Goal: Transaction & Acquisition: Purchase product/service

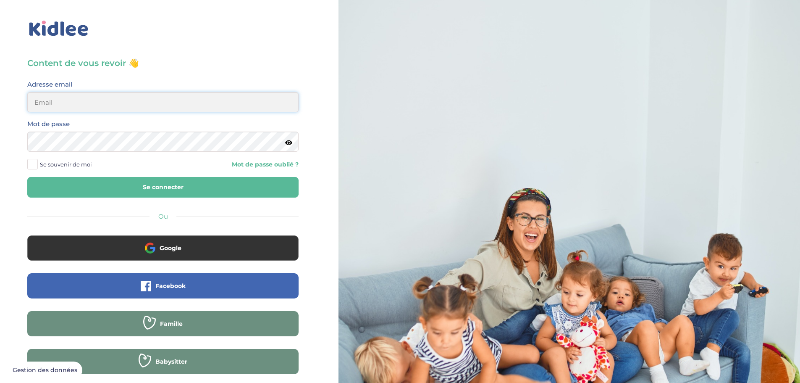
type input "lynoucha@yahoo.fr"
click at [155, 184] on button "Se connecter" at bounding box center [162, 187] width 271 height 21
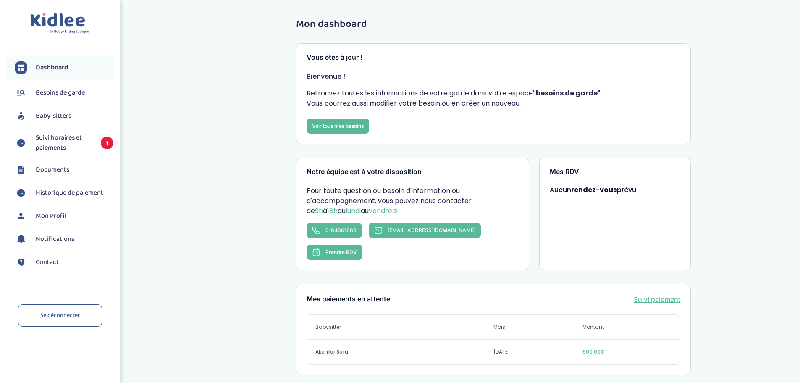
click at [84, 136] on span "Suivi horaires et paiements" at bounding box center [64, 143] width 57 height 20
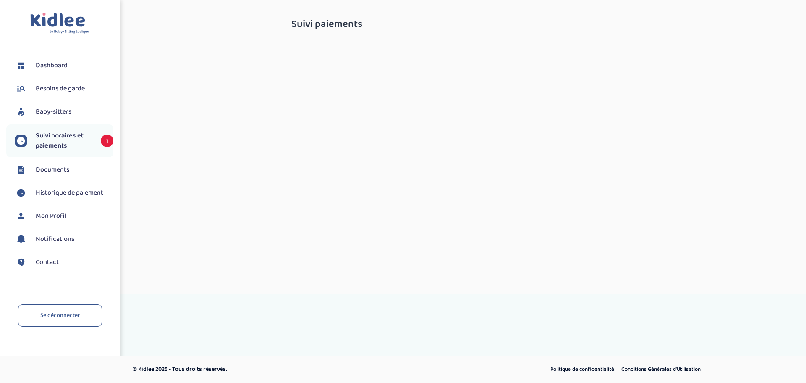
select select "octobre 2025"
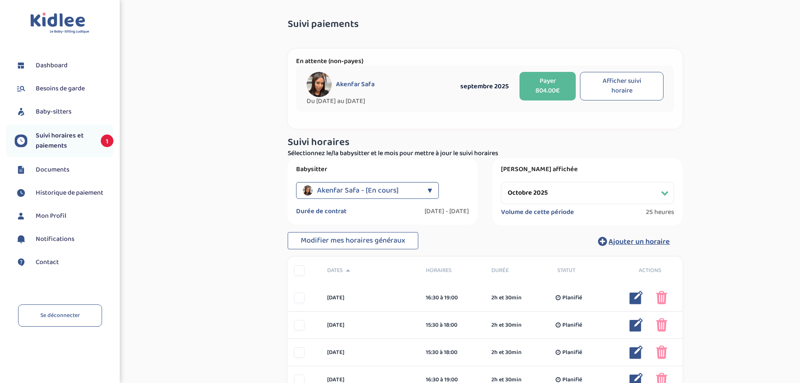
click at [62, 211] on span "Mon Profil" at bounding box center [51, 216] width 31 height 10
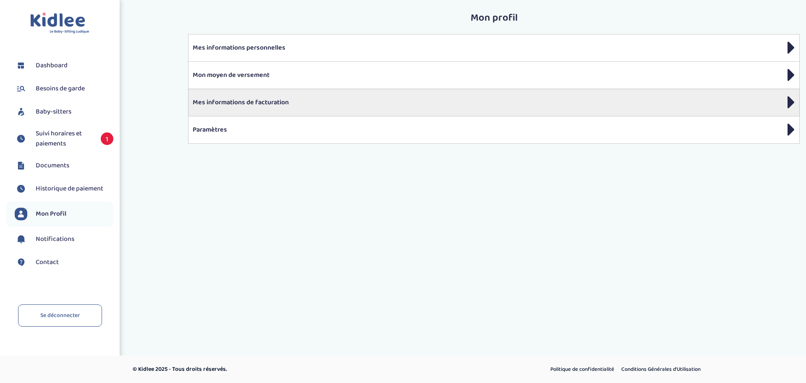
click at [231, 103] on p "Mes informations de facturation" at bounding box center [494, 102] width 603 height 10
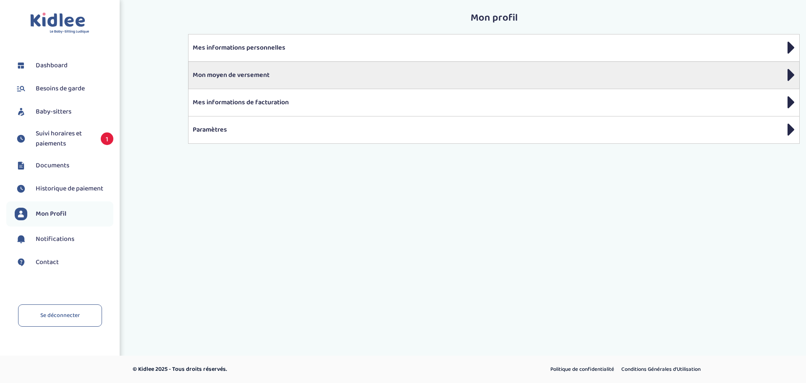
click at [230, 74] on p "Mon moyen de versement" at bounding box center [494, 75] width 603 height 10
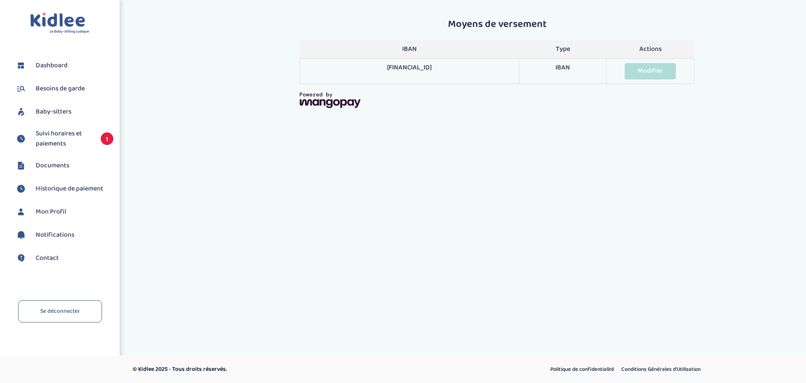
click at [650, 71] on link "Modifier" at bounding box center [650, 71] width 51 height 16
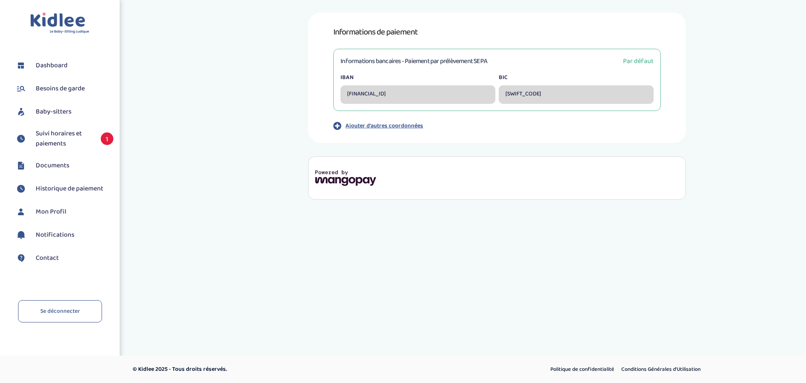
click at [394, 98] on div "[FINANCIAL_ID]" at bounding box center [418, 94] width 155 height 18
click at [402, 123] on p "Ajouter d'autres coordonnées" at bounding box center [385, 125] width 78 height 9
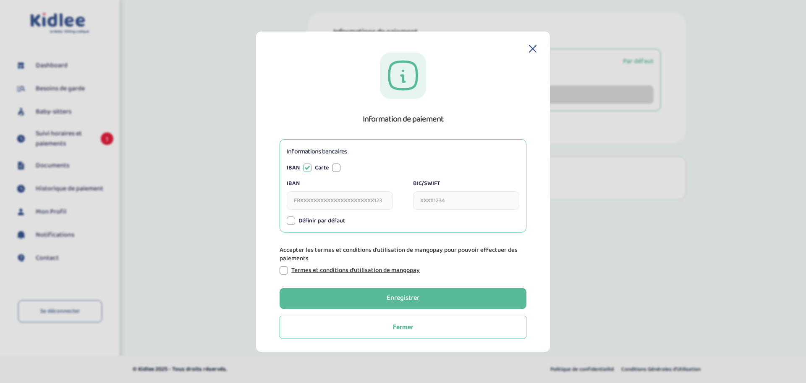
click at [315, 200] on input "IBAN" at bounding box center [340, 200] width 106 height 18
type input "fR7617515006000415981832476"
click at [468, 202] on input "BIC/SWIFT" at bounding box center [466, 200] width 106 height 18
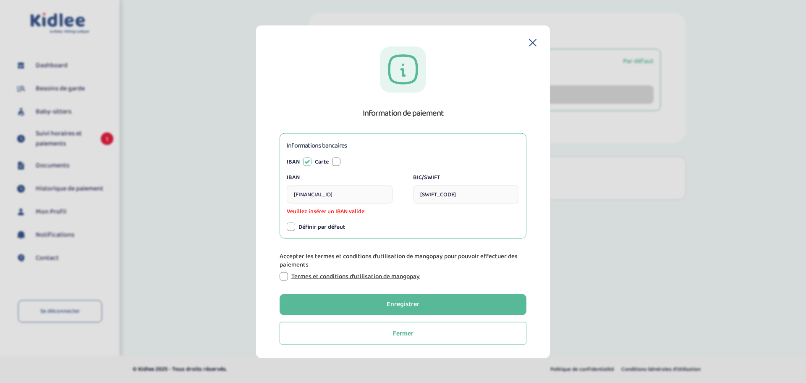
type input "CEPAFRPP751"
drag, startPoint x: 437, startPoint y: 220, endPoint x: 383, endPoint y: 220, distance: 53.8
click at [436, 221] on div "Informations bancaires IBAN Carte IBAN fR7617515006000415981832476 Veuillez ins…" at bounding box center [403, 185] width 247 height 105
click at [378, 192] on input "fR7617515006000415981832476" at bounding box center [340, 194] width 106 height 18
click at [307, 192] on input "fR7617515006000415981832476" at bounding box center [340, 194] width 106 height 18
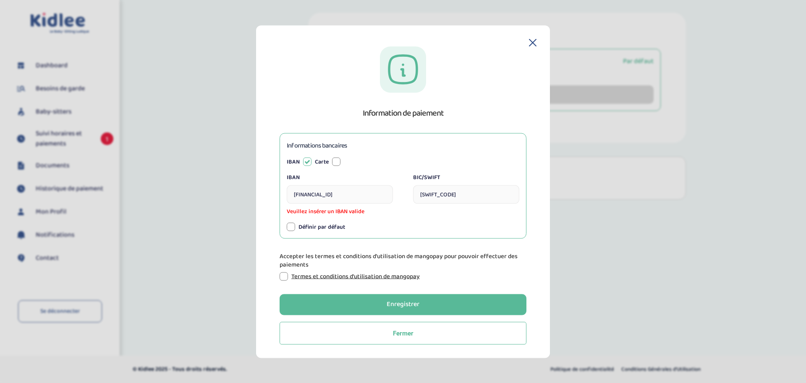
click at [315, 193] on input "fR7617515006000415981832476" at bounding box center [340, 194] width 106 height 18
click at [328, 194] on input "fR7617515006000415981832476" at bounding box center [340, 194] width 106 height 18
click at [342, 195] on input "fR7617515006000415981832476" at bounding box center [340, 194] width 106 height 18
click at [356, 194] on input "fR7617515006000415981832476" at bounding box center [340, 194] width 106 height 18
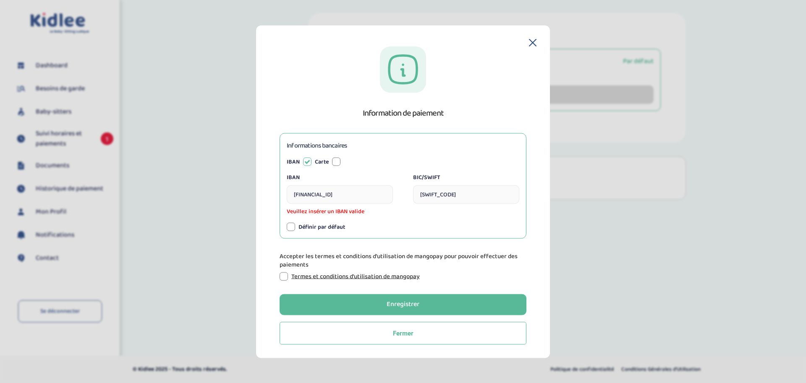
click at [365, 194] on input "fR7617515006000415981832476" at bounding box center [340, 194] width 106 height 18
click at [382, 197] on input "fR7617515006000415981832476" at bounding box center [340, 194] width 106 height 18
click at [292, 228] on div at bounding box center [291, 227] width 8 height 8
click at [286, 273] on div at bounding box center [284, 276] width 8 height 8
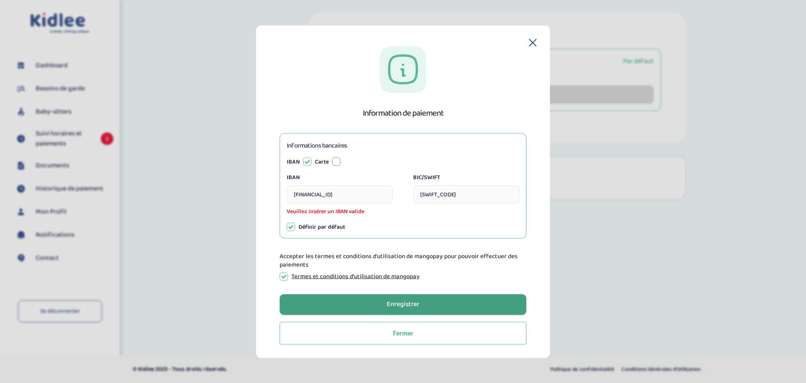
click at [389, 301] on div "Enregistrer" at bounding box center [403, 304] width 33 height 10
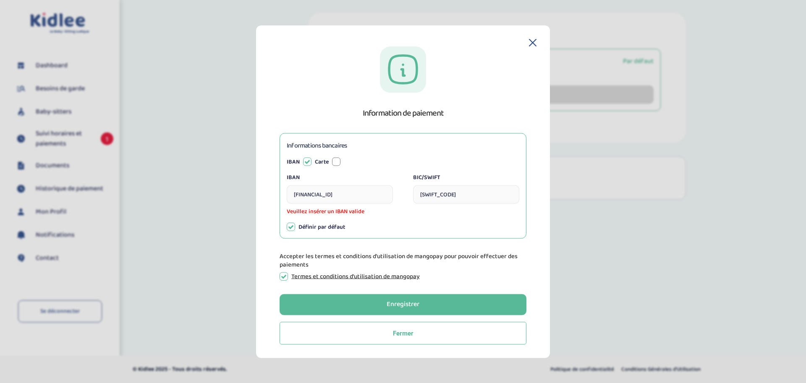
click at [334, 163] on div at bounding box center [336, 162] width 8 height 8
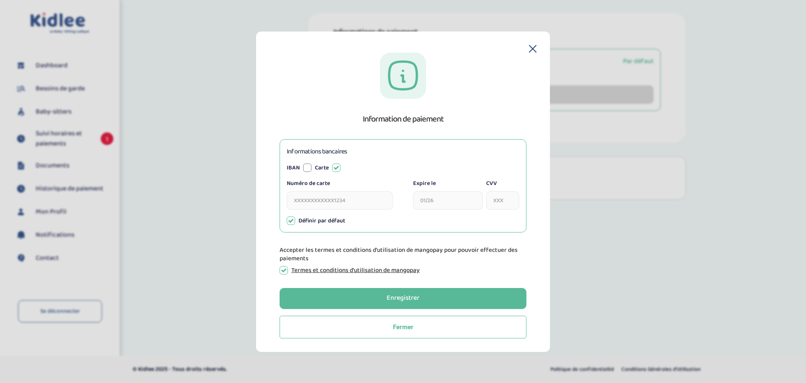
click at [304, 165] on div "IBAN" at bounding box center [299, 167] width 25 height 9
click at [307, 168] on div at bounding box center [307, 167] width 8 height 8
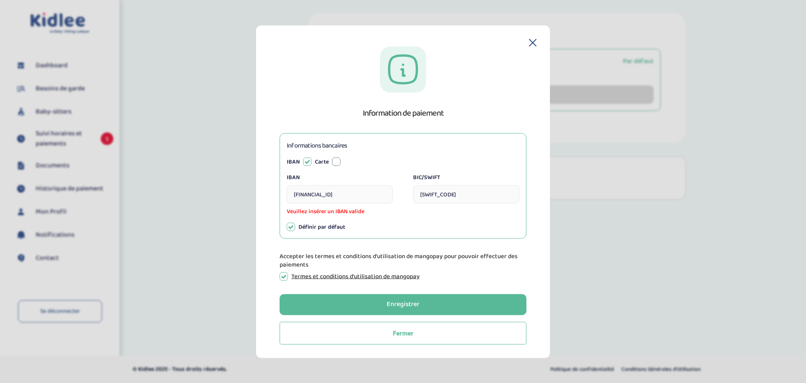
click at [306, 196] on input "fR7617515006000415981832476" at bounding box center [340, 194] width 106 height 18
click at [315, 193] on input "fR7617515006000415981832476" at bounding box center [340, 194] width 106 height 18
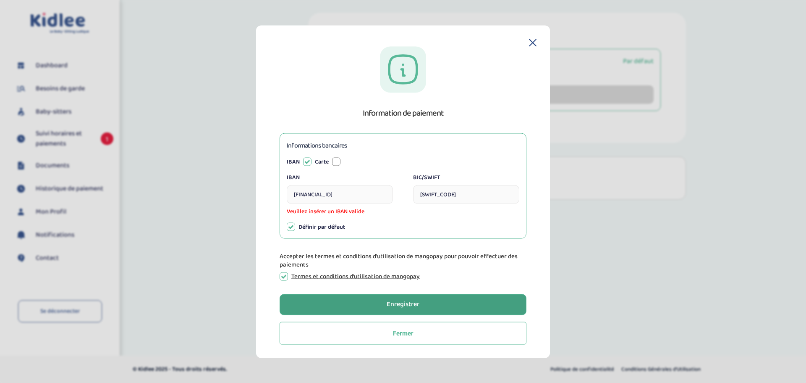
click at [383, 299] on button "Enregistrer" at bounding box center [403, 304] width 247 height 21
click at [384, 302] on button "Enregistrer" at bounding box center [403, 304] width 247 height 21
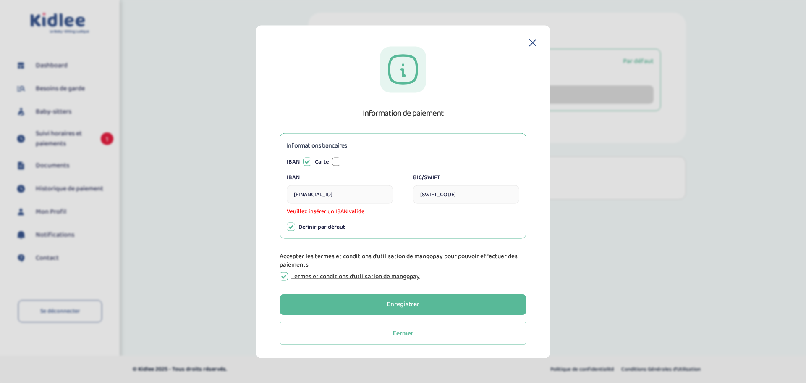
click at [307, 195] on input "fR7617515006000415981832476" at bounding box center [340, 194] width 106 height 18
click at [317, 194] on input "fR7617515006000415981832476" at bounding box center [340, 194] width 106 height 18
click at [328, 194] on input "fR7617515006000415981832476" at bounding box center [340, 194] width 106 height 18
click at [342, 194] on input "fR7617515006000415981832476" at bounding box center [340, 194] width 106 height 18
click at [354, 195] on input "fR7617515006000415981832476" at bounding box center [340, 194] width 106 height 18
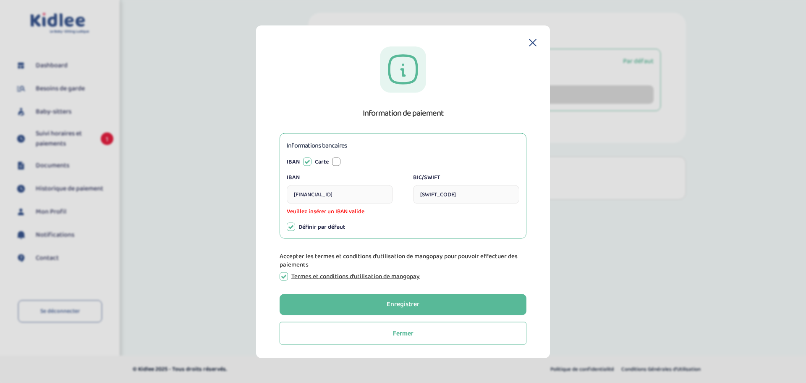
click at [366, 195] on input "fR7617515006000415981832476" at bounding box center [340, 194] width 106 height 18
click at [382, 195] on input "fR7617515006000415981832476" at bounding box center [340, 194] width 106 height 18
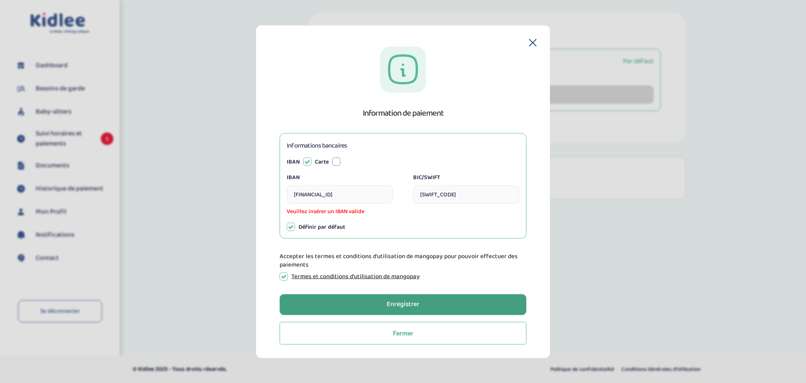
click at [418, 306] on div "Enregistrer" at bounding box center [403, 304] width 33 height 10
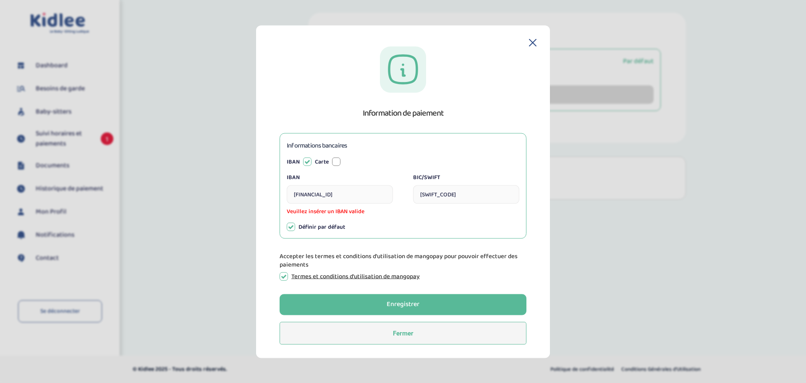
click at [410, 329] on button "Fermer" at bounding box center [403, 332] width 247 height 23
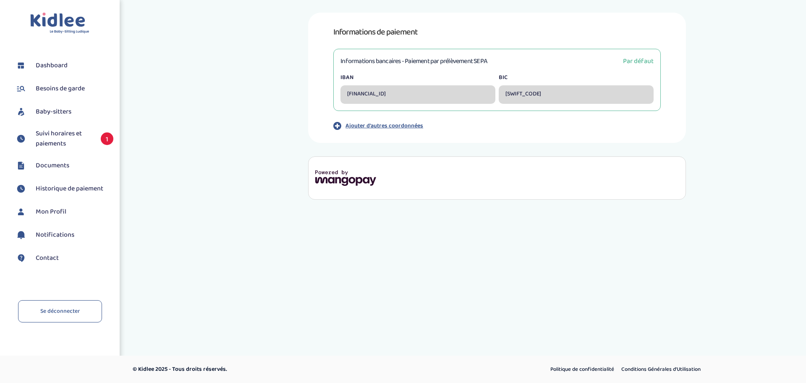
click at [362, 75] on label "IBAN" at bounding box center [418, 77] width 155 height 9
drag, startPoint x: 352, startPoint y: 82, endPoint x: 342, endPoint y: 68, distance: 17.4
click at [344, 69] on div "Informations bancaires - Paiement par prélèvement SEPA Par défaut IBAN FR063000…" at bounding box center [498, 80] width 328 height 62
click at [559, 80] on label "BIC" at bounding box center [576, 77] width 155 height 9
click at [639, 60] on span "Par défaut" at bounding box center [638, 61] width 31 height 11
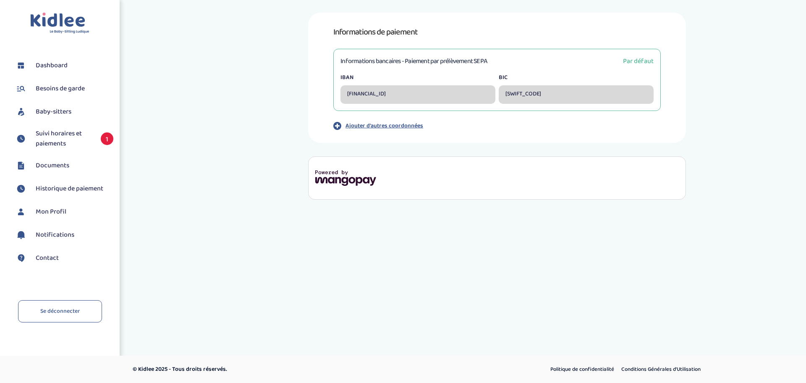
click at [398, 123] on p "Ajouter d'autres coordonnées" at bounding box center [385, 125] width 78 height 9
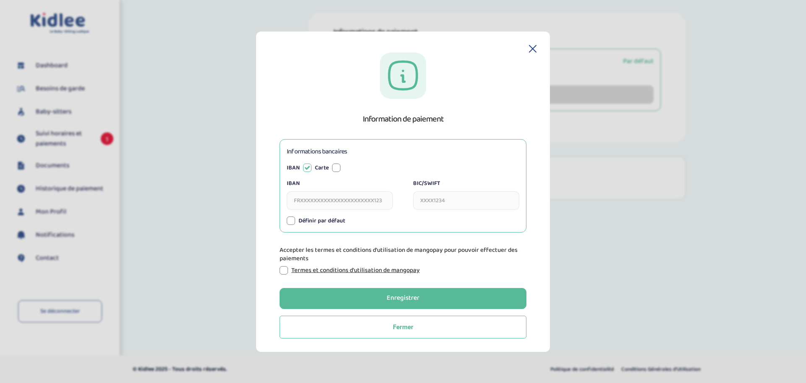
click at [337, 169] on div at bounding box center [336, 167] width 8 height 8
click at [310, 169] on div at bounding box center [307, 167] width 8 height 8
click at [308, 200] on input "IBAN" at bounding box center [340, 200] width 106 height 18
type input "FR7617515006000415981832476"
click at [460, 198] on input "BIC/SWIFT" at bounding box center [466, 200] width 106 height 18
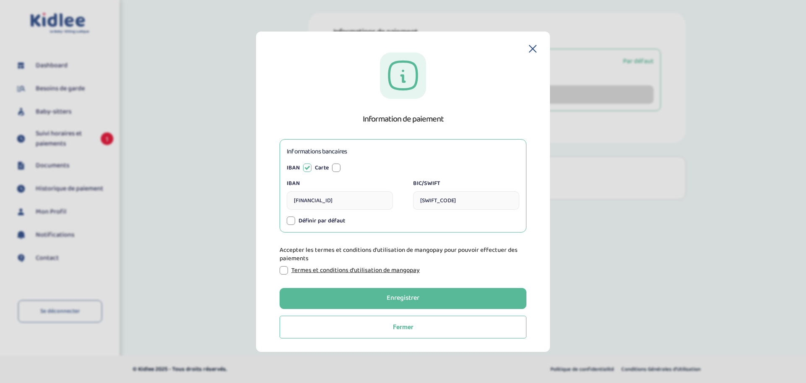
type input "CEPAFRPP751"
click at [283, 272] on div at bounding box center [284, 270] width 8 height 8
click at [292, 223] on div at bounding box center [291, 220] width 8 height 8
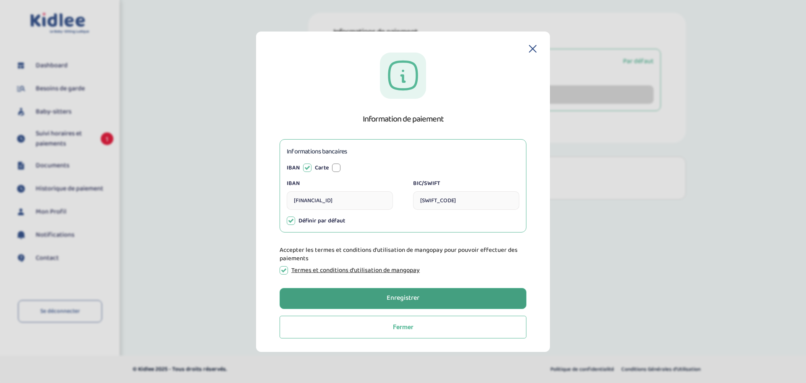
click at [348, 292] on button "Enregistrer" at bounding box center [403, 298] width 247 height 21
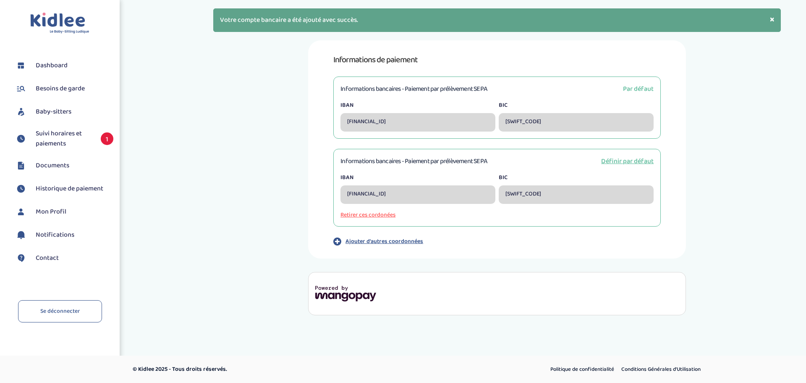
click at [365, 214] on button "Retirer ces cordonées" at bounding box center [497, 214] width 313 height 9
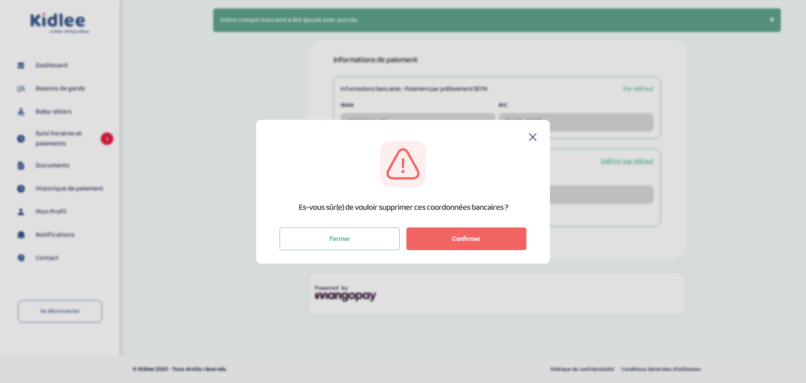
click at [460, 237] on span "Confirmer" at bounding box center [466, 239] width 29 height 8
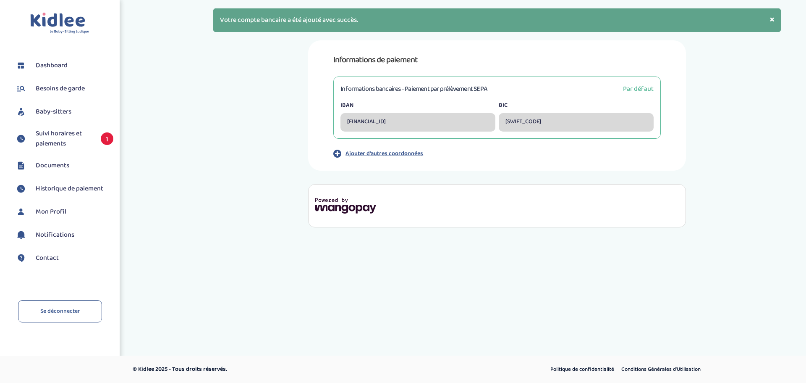
click at [773, 18] on button "×" at bounding box center [772, 19] width 4 height 9
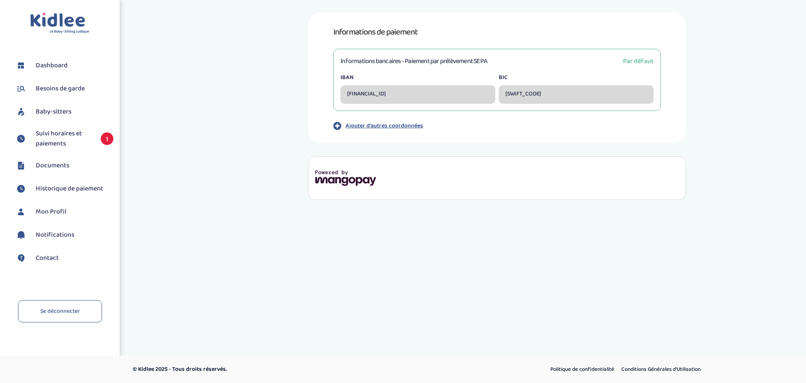
click at [70, 131] on span "Suivi horaires et paiements" at bounding box center [64, 139] width 57 height 20
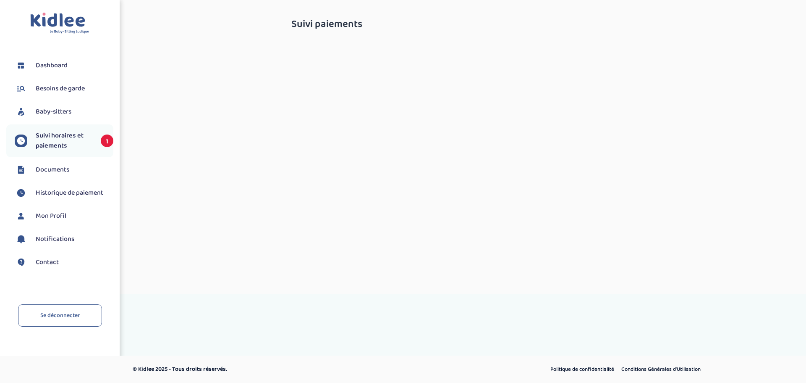
select select "octobre 2025"
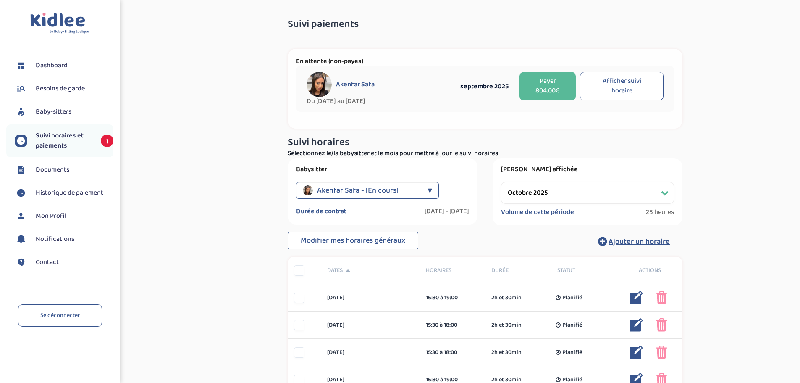
click at [552, 84] on button "Payer 804.00€" at bounding box center [548, 86] width 56 height 29
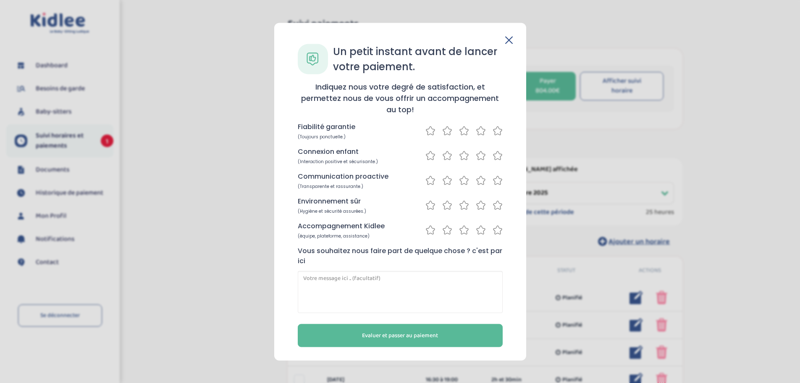
click at [481, 130] on icon at bounding box center [481, 130] width 10 height 11
click at [483, 154] on icon at bounding box center [481, 155] width 8 height 8
click at [480, 182] on icon at bounding box center [481, 180] width 10 height 11
click at [481, 205] on icon at bounding box center [481, 205] width 10 height 11
click at [482, 231] on icon at bounding box center [481, 229] width 10 height 11
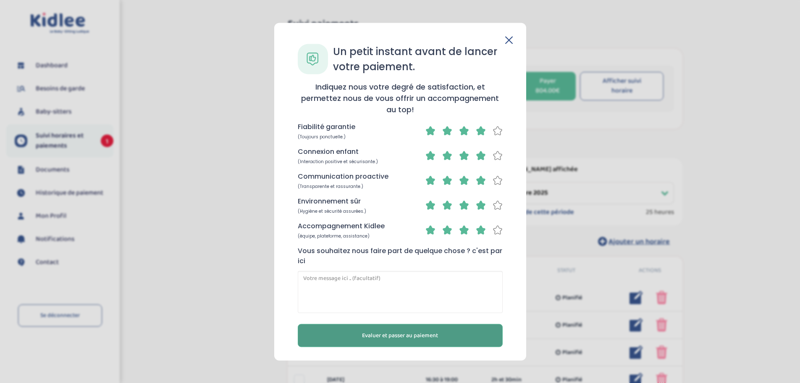
click at [449, 334] on button "Evaluer et passer au paiement" at bounding box center [400, 334] width 205 height 23
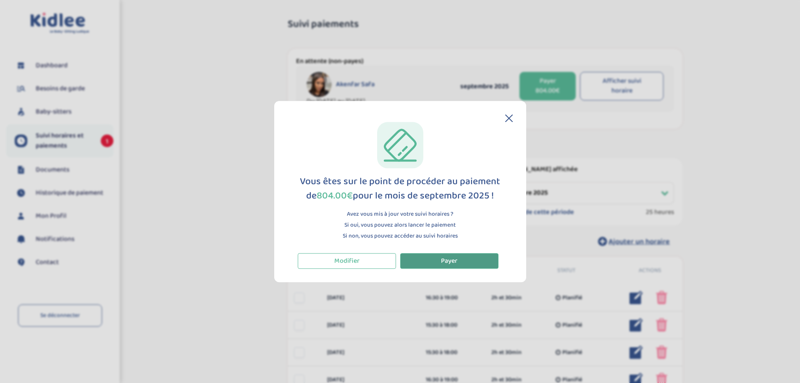
click at [469, 262] on button "Payer" at bounding box center [449, 261] width 98 height 16
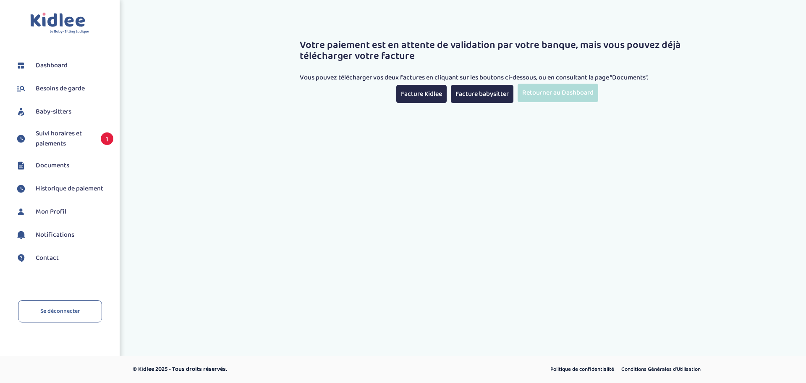
click at [582, 94] on link "Retourner au Dashboard" at bounding box center [558, 93] width 81 height 18
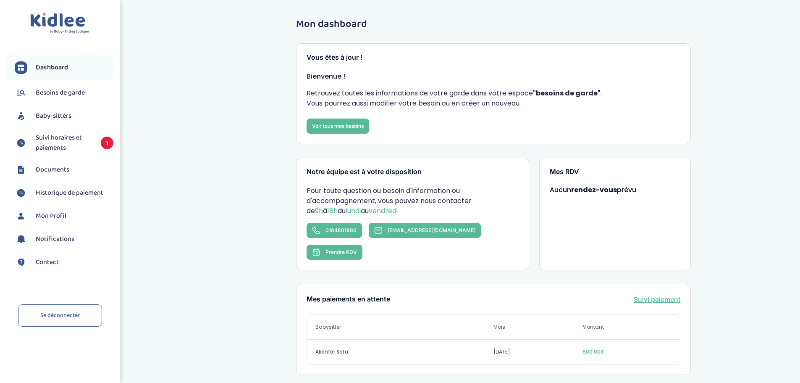
scroll to position [210, 0]
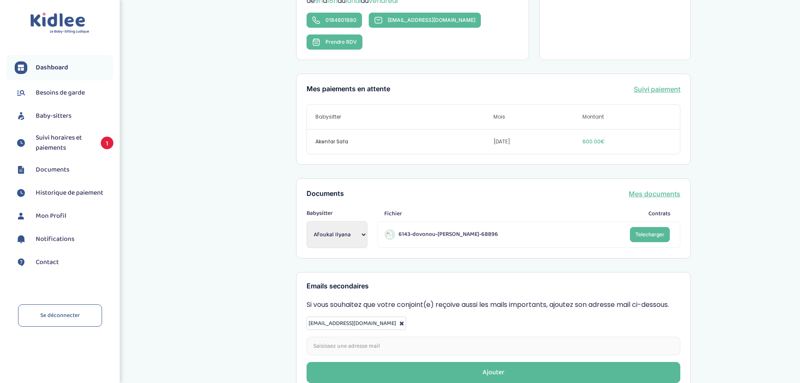
click at [60, 143] on span "Suivi horaires et paiements" at bounding box center [64, 143] width 57 height 20
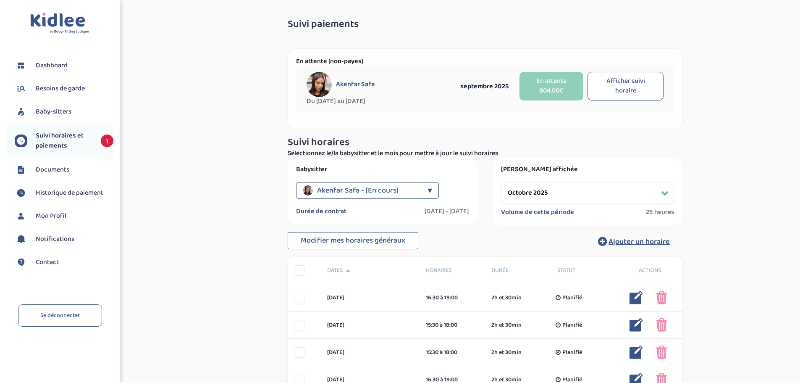
click at [597, 196] on select "Filtrer par mois septembre 2025 octobre 2025 novembre 2025 décembre 2025 janvie…" at bounding box center [587, 193] width 173 height 22
click at [501, 182] on select "Filtrer par mois septembre 2025 octobre 2025 novembre 2025 décembre 2025 janvie…" at bounding box center [587, 193] width 173 height 22
click at [628, 74] on button "Afficher suivi horaire" at bounding box center [626, 86] width 76 height 29
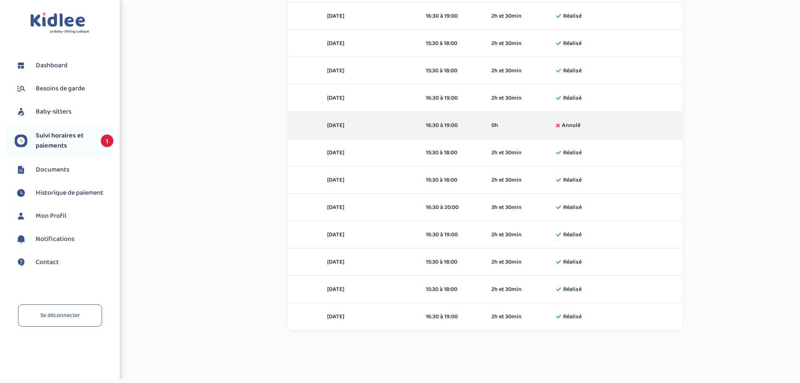
scroll to position [126, 0]
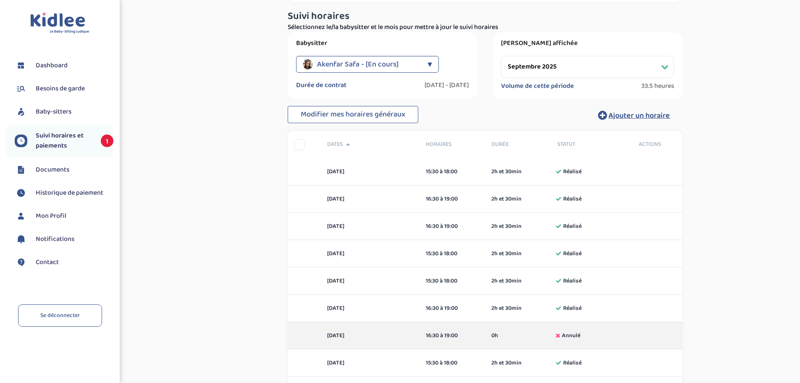
click at [662, 67] on select "Filtrer par mois septembre 2025 octobre 2025 novembre 2025 décembre 2025 janvie…" at bounding box center [587, 67] width 173 height 22
select select "octobre 2025"
click at [501, 56] on select "Filtrer par mois septembre 2025 octobre 2025 novembre 2025 décembre 2025 janvie…" at bounding box center [587, 67] width 173 height 22
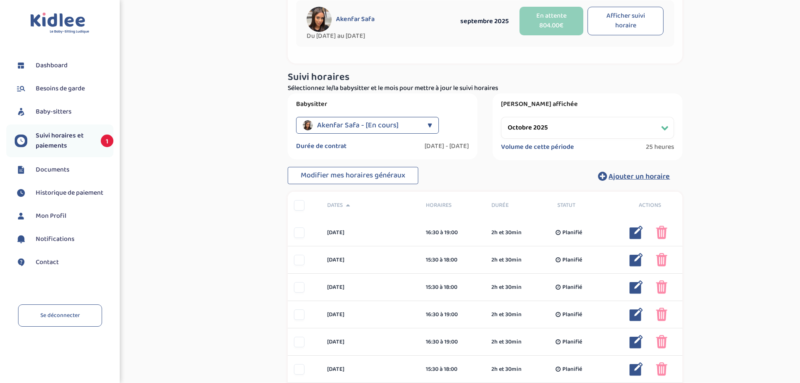
scroll to position [0, 0]
